Goal: Communication & Community: Connect with others

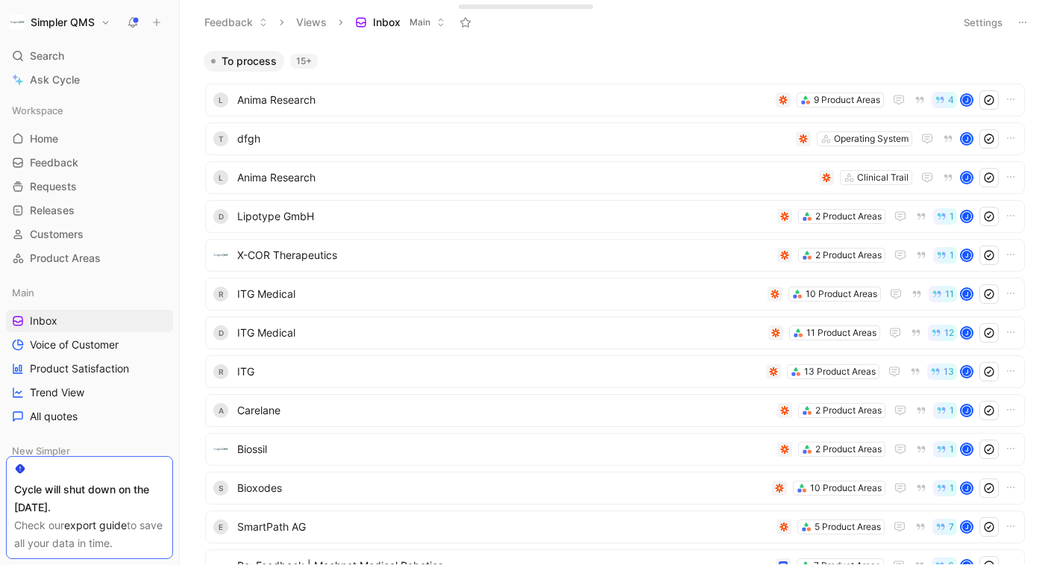
scroll to position [358, 0]
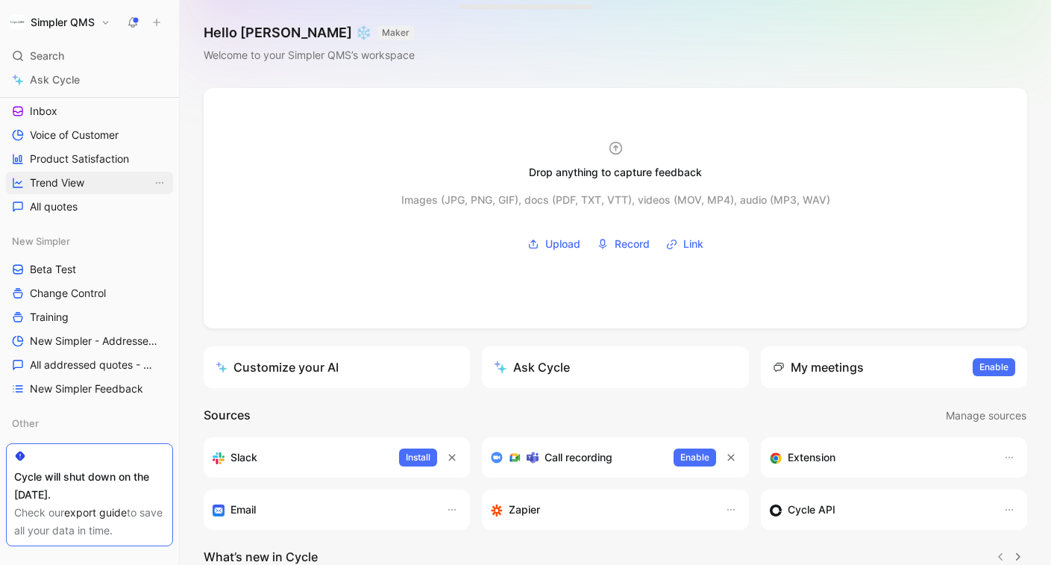
scroll to position [266, 0]
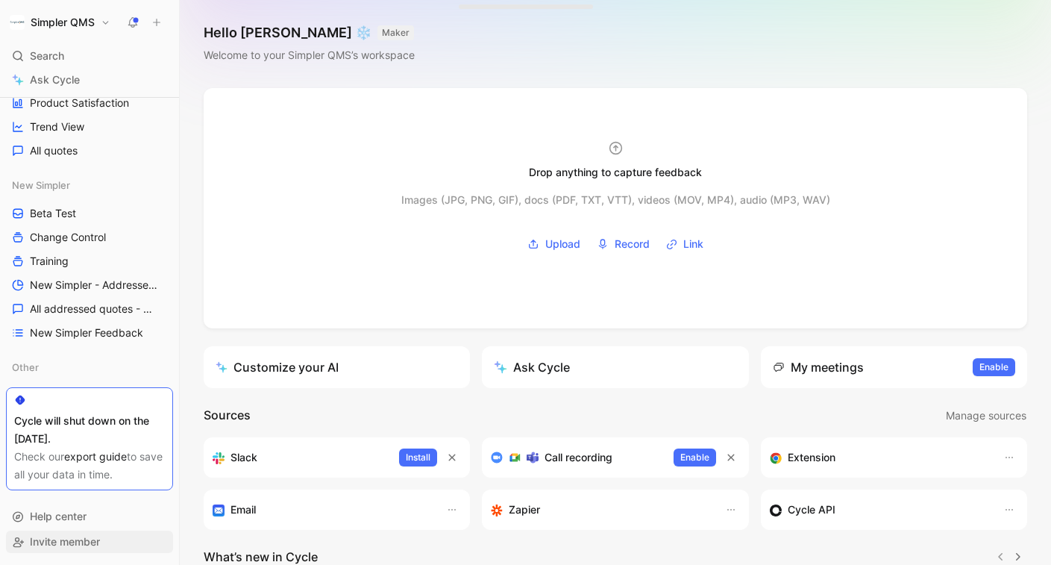
click at [75, 541] on span "Invite member" at bounding box center [65, 541] width 70 height 13
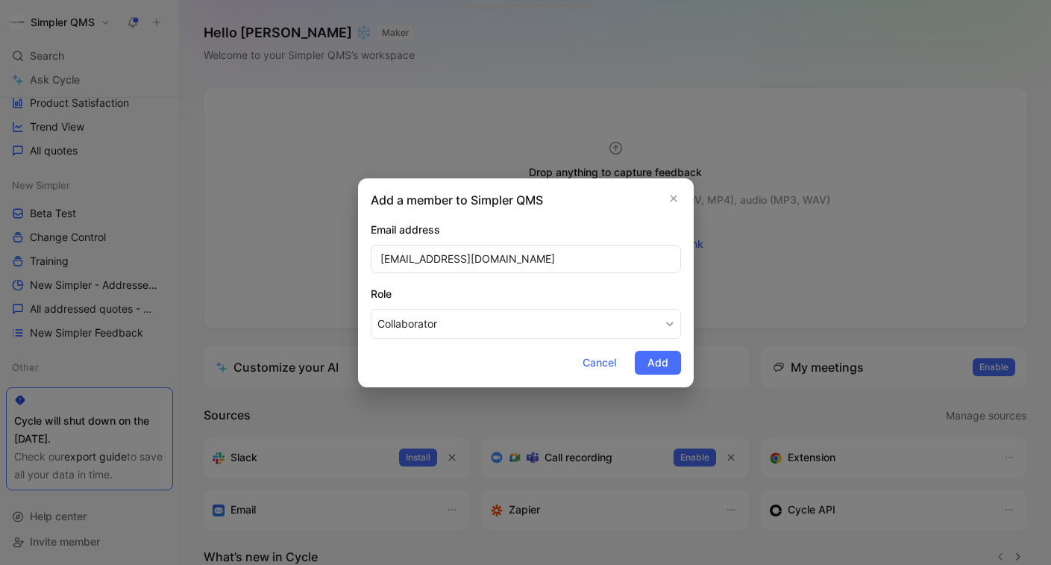
type input "[EMAIL_ADDRESS][DOMAIN_NAME]"
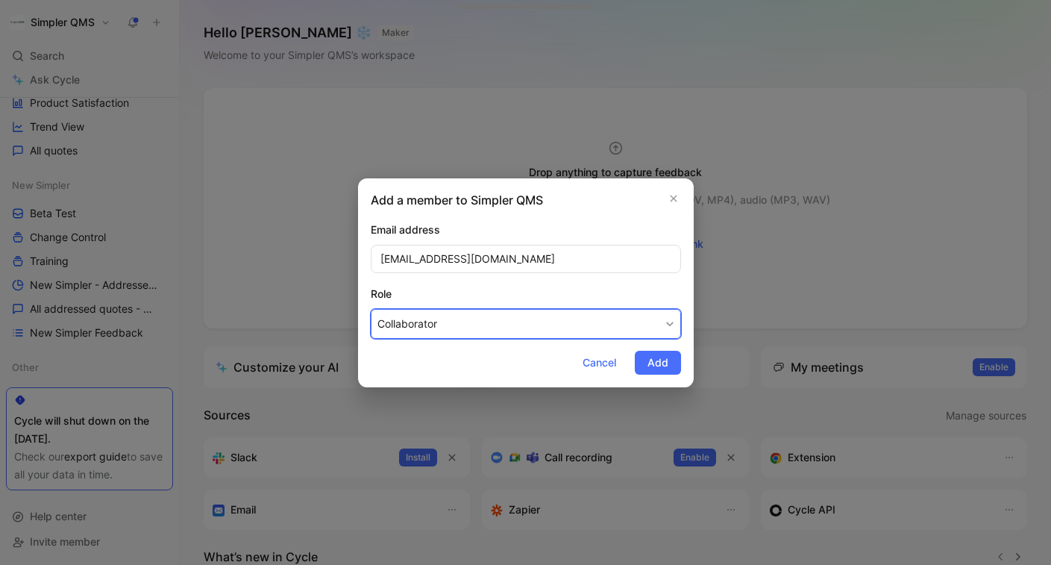
click at [509, 330] on button "Collaborator" at bounding box center [526, 324] width 310 height 30
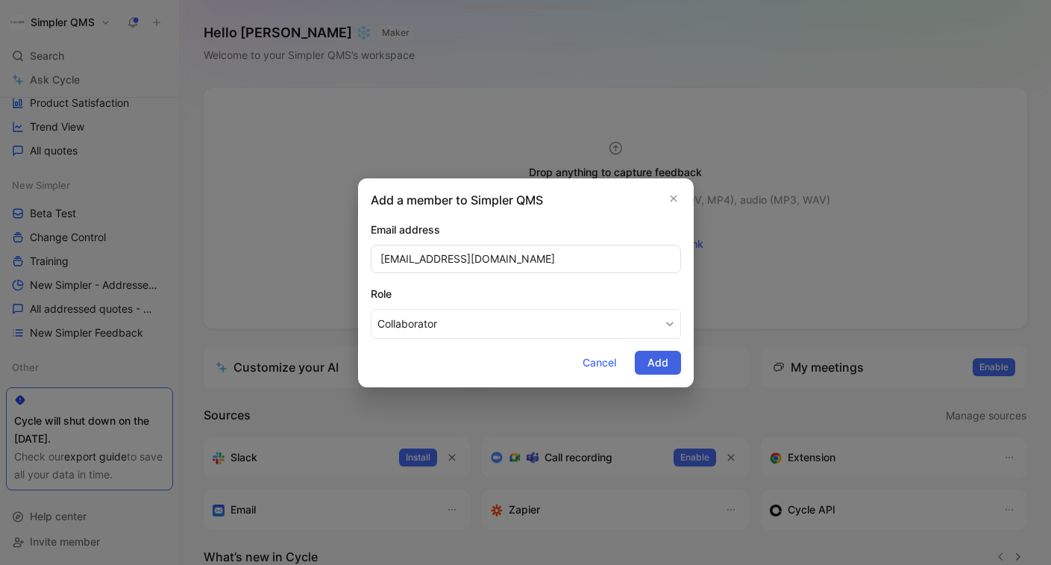
click at [672, 365] on button "Add" at bounding box center [658, 363] width 46 height 24
